Goal: Task Accomplishment & Management: Use online tool/utility

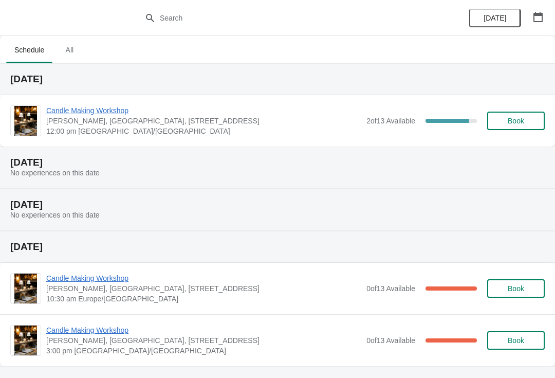
click at [115, 114] on span "Candle Making Workshop" at bounding box center [203, 110] width 315 height 10
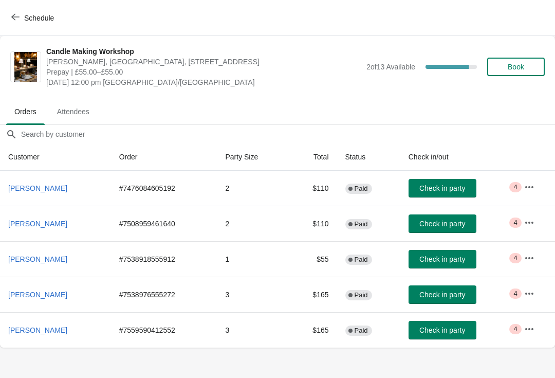
click at [76, 118] on span "Attendees" at bounding box center [73, 111] width 49 height 18
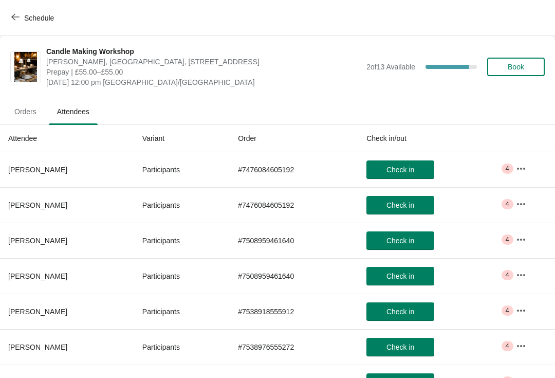
click at [520, 169] on icon "button" at bounding box center [521, 168] width 10 height 10
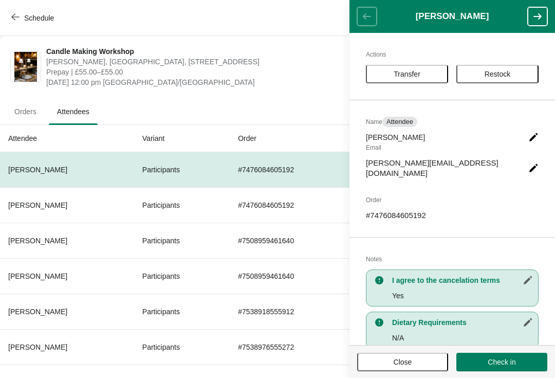
click at [537, 17] on icon "button" at bounding box center [537, 16] width 10 height 10
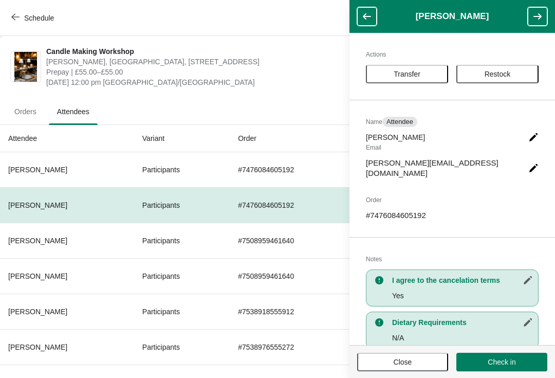
click at [538, 19] on icon "button" at bounding box center [537, 16] width 8 height 6
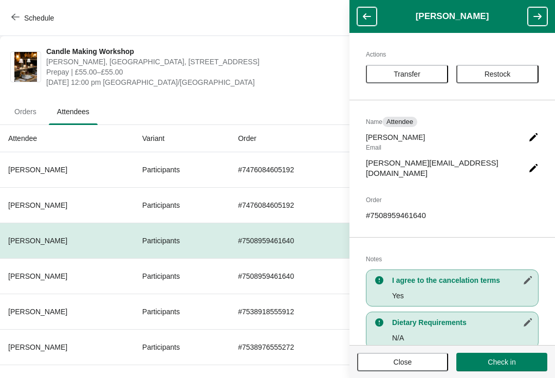
click at [541, 20] on icon "button" at bounding box center [537, 16] width 10 height 10
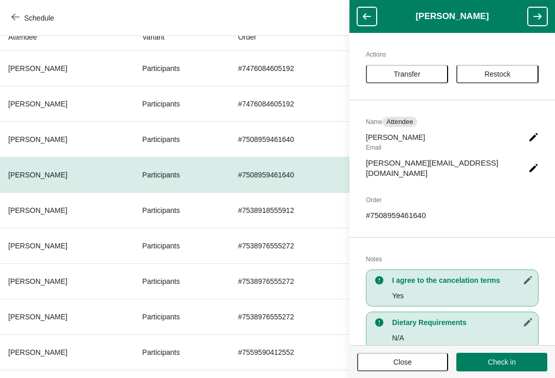
scroll to position [104, 0]
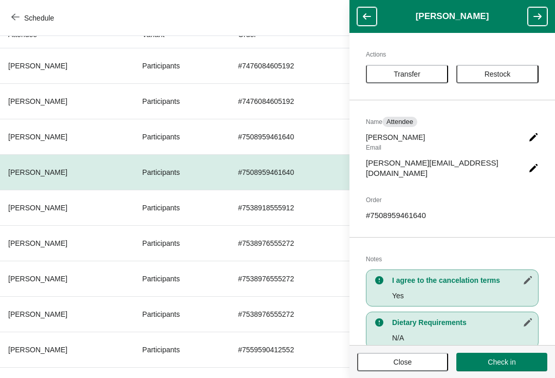
click at [534, 24] on button "button" at bounding box center [537, 16] width 20 height 18
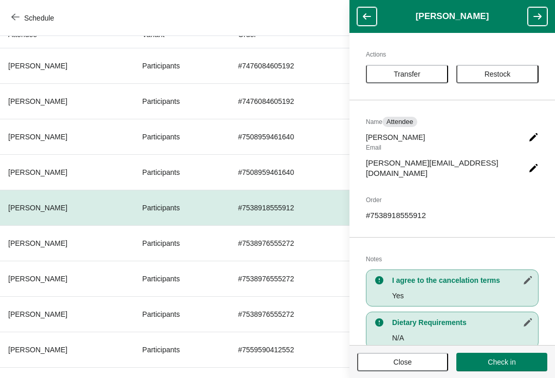
click at [533, 25] on button "button" at bounding box center [537, 16] width 20 height 18
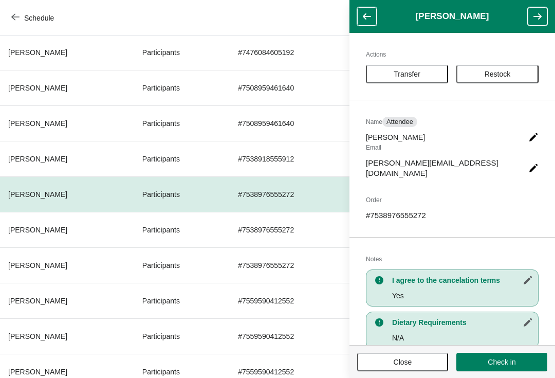
scroll to position [152, 0]
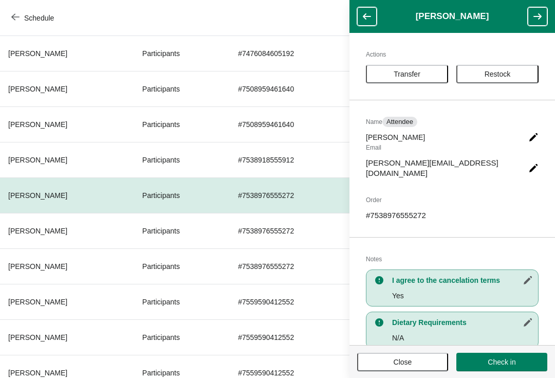
click at [533, 25] on button "button" at bounding box center [537, 16] width 20 height 18
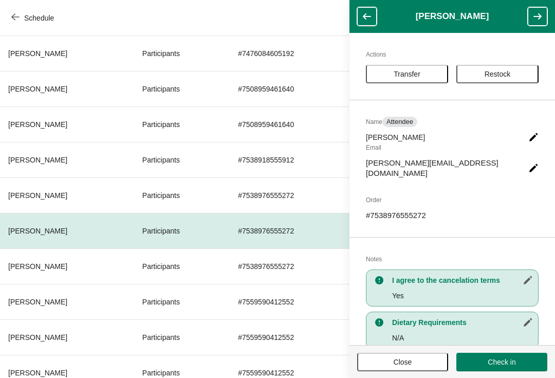
click at [535, 24] on button "button" at bounding box center [537, 16] width 20 height 18
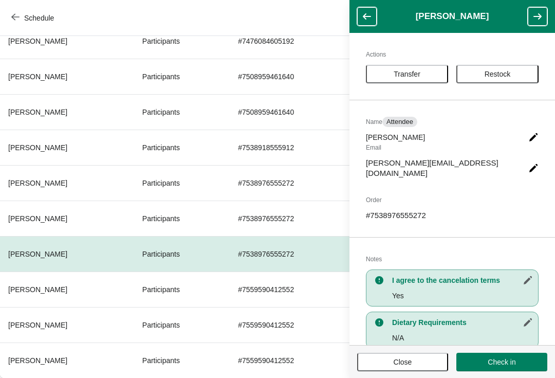
scroll to position [164, 0]
click at [533, 25] on button "button" at bounding box center [537, 16] width 20 height 18
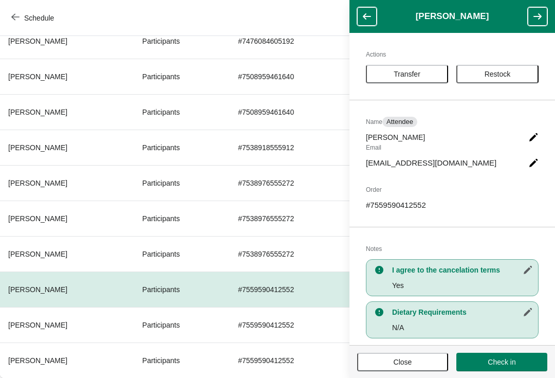
click at [536, 24] on button "button" at bounding box center [537, 16] width 20 height 18
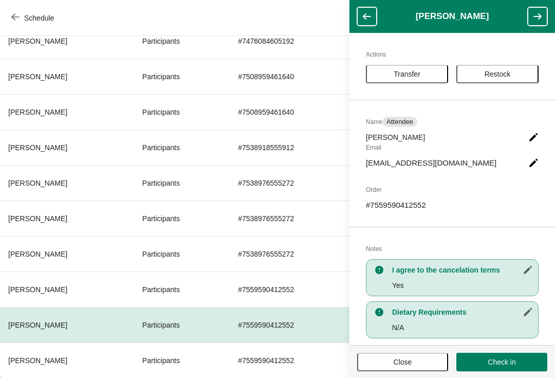
click at [537, 23] on button "button" at bounding box center [537, 16] width 20 height 18
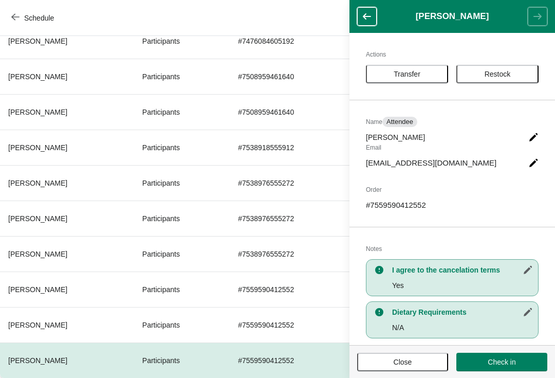
click at [410, 369] on button "Close" at bounding box center [402, 361] width 91 height 18
